Goal: Entertainment & Leisure: Browse casually

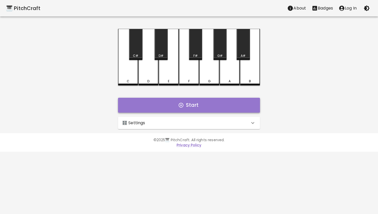
click at [185, 105] on button "Start" at bounding box center [189, 105] width 142 height 15
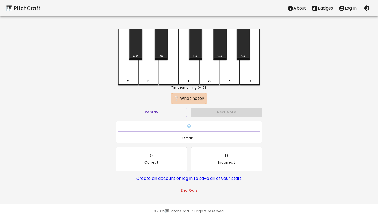
click at [366, 10] on icon "button" at bounding box center [367, 8] width 6 height 6
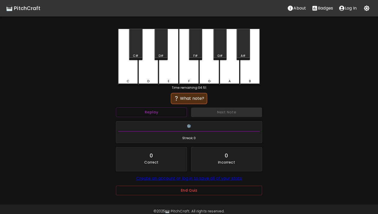
click at [339, 39] on div "🎹 PitchCraft About Badges Log In C C# D D# E F F# G G# A A# B Time remaining: 0…" at bounding box center [189, 100] width 378 height 200
click at [369, 9] on icon "button" at bounding box center [367, 8] width 6 height 6
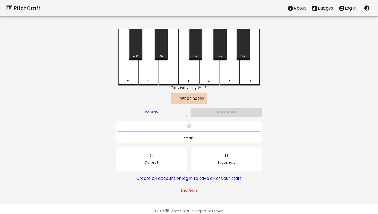
click at [150, 116] on button "Replay" at bounding box center [151, 113] width 71 height 10
click at [159, 110] on button "Replay" at bounding box center [151, 113] width 71 height 10
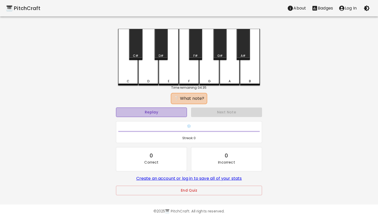
click at [159, 110] on button "Replay" at bounding box center [151, 113] width 71 height 10
click at [152, 113] on button "Replay" at bounding box center [151, 113] width 71 height 10
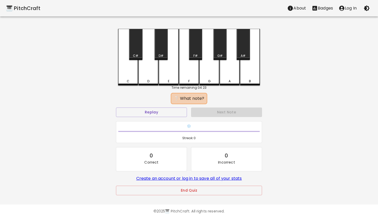
click at [249, 75] on div "B" at bounding box center [250, 57] width 20 height 57
